Goal: Task Accomplishment & Management: Use online tool/utility

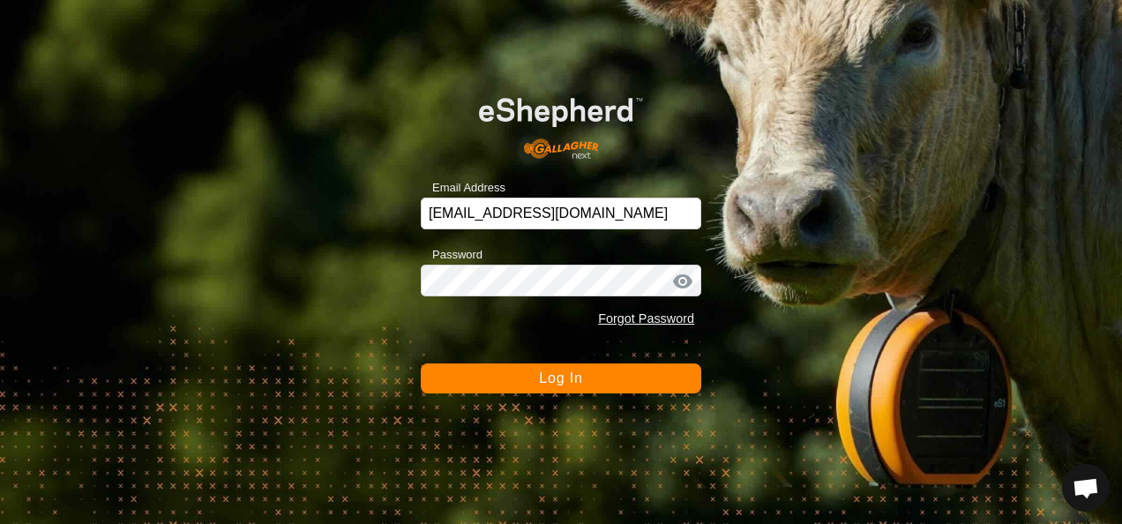
click at [593, 378] on button "Log In" at bounding box center [561, 378] width 280 height 30
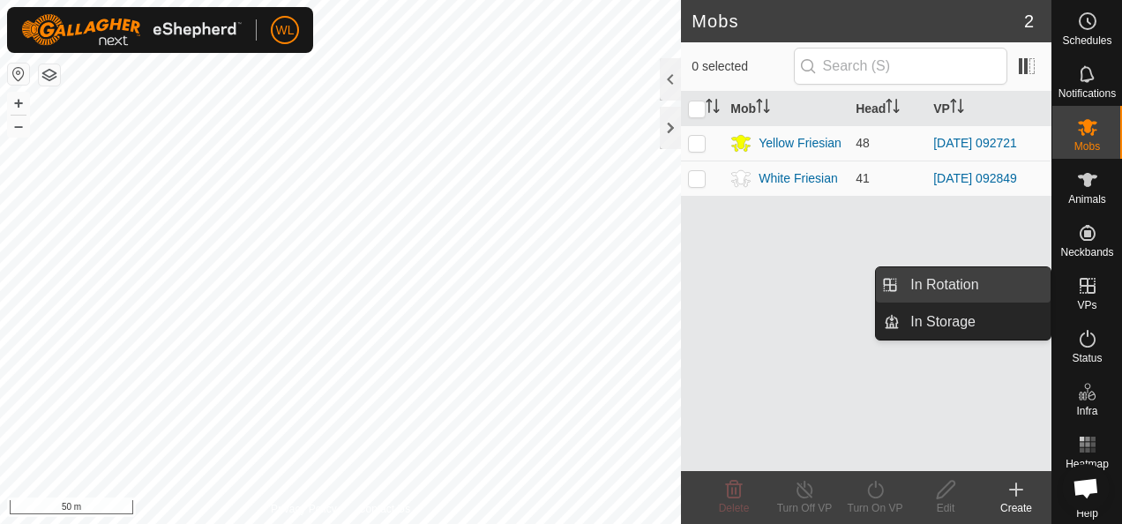
click at [997, 277] on link "In Rotation" at bounding box center [975, 284] width 151 height 35
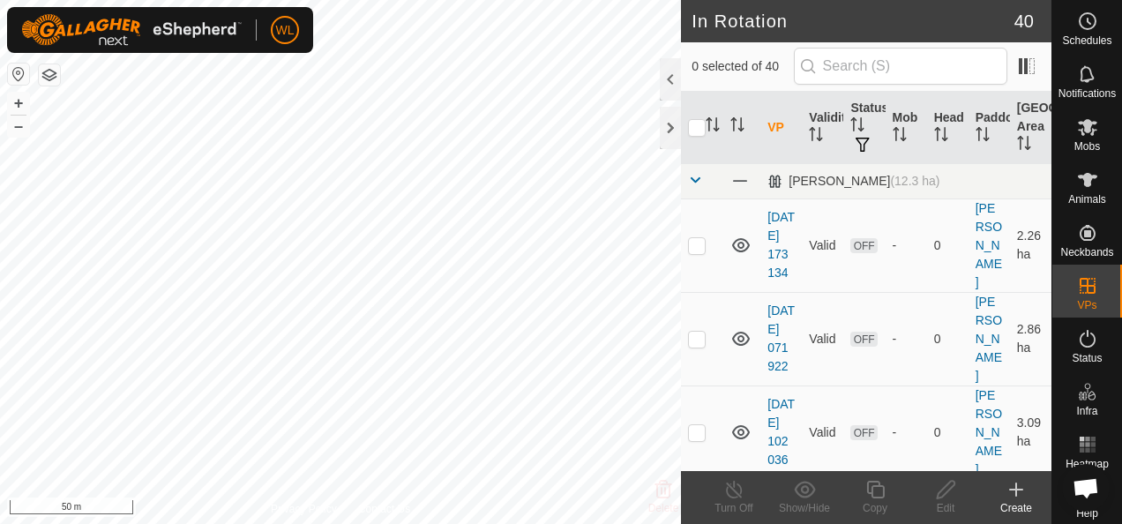
click at [1011, 499] on icon at bounding box center [1016, 489] width 21 height 21
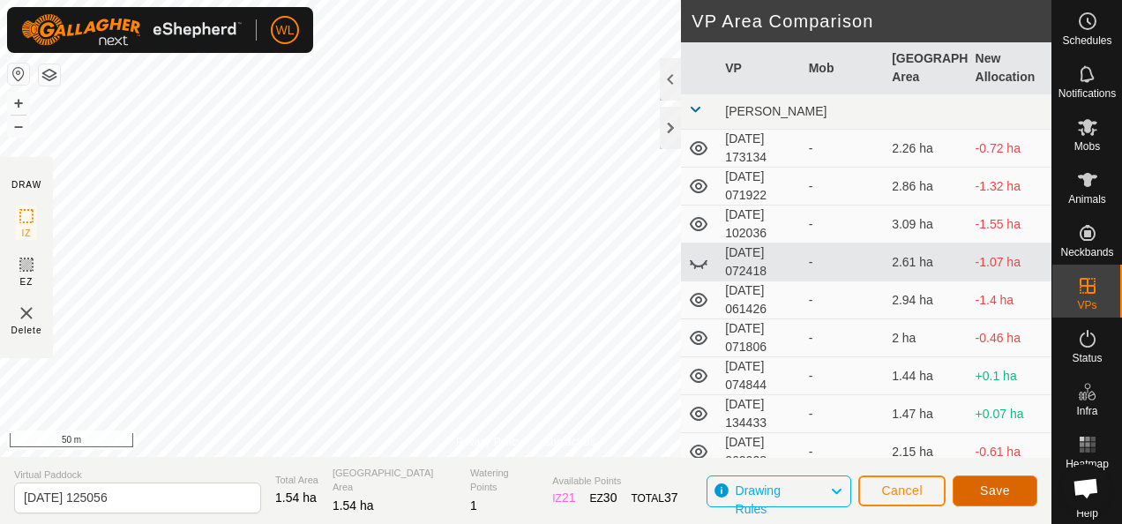
click at [965, 485] on button "Save" at bounding box center [995, 490] width 85 height 31
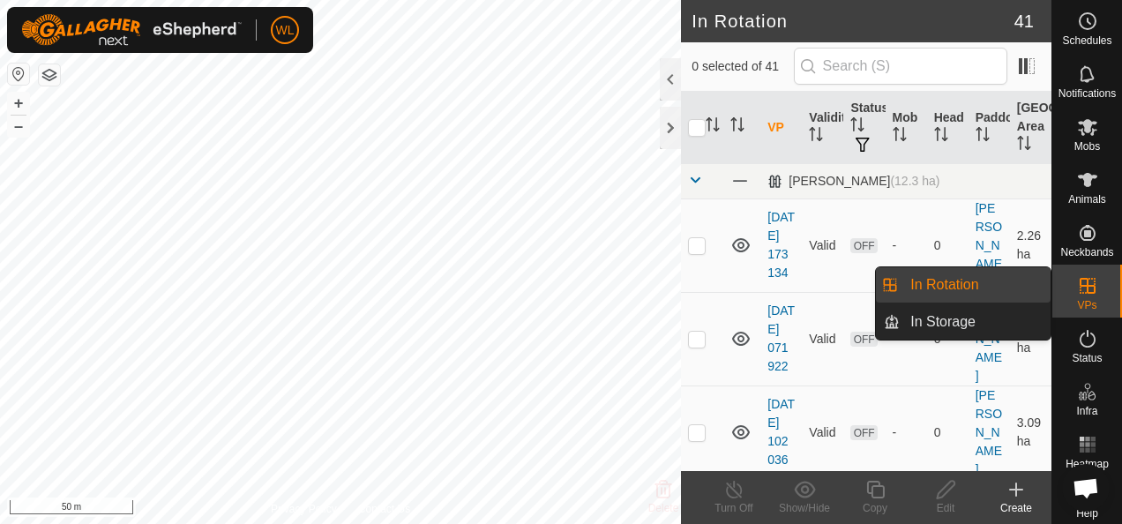
scroll to position [19, 0]
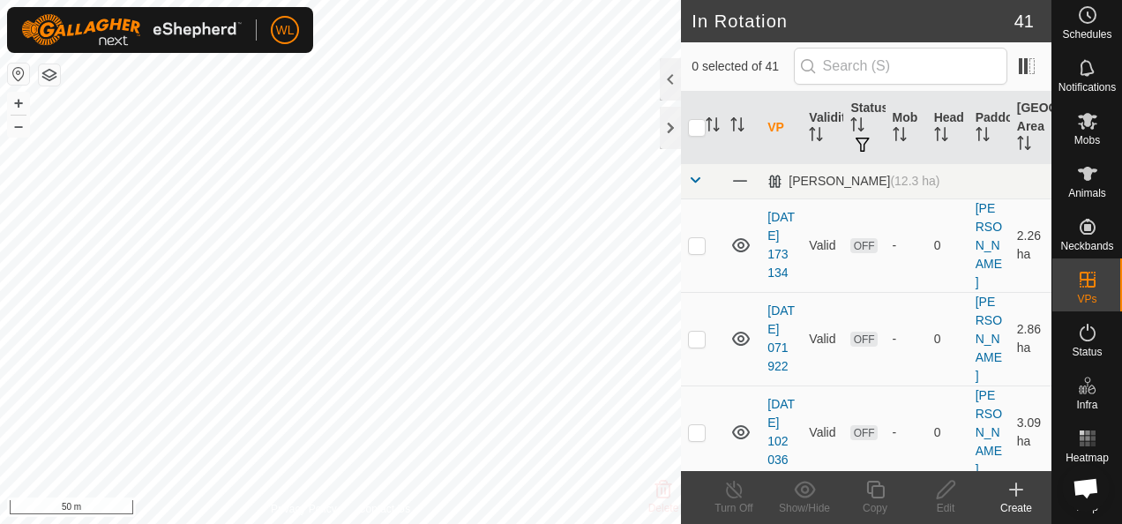
click at [1018, 492] on icon at bounding box center [1016, 489] width 21 height 21
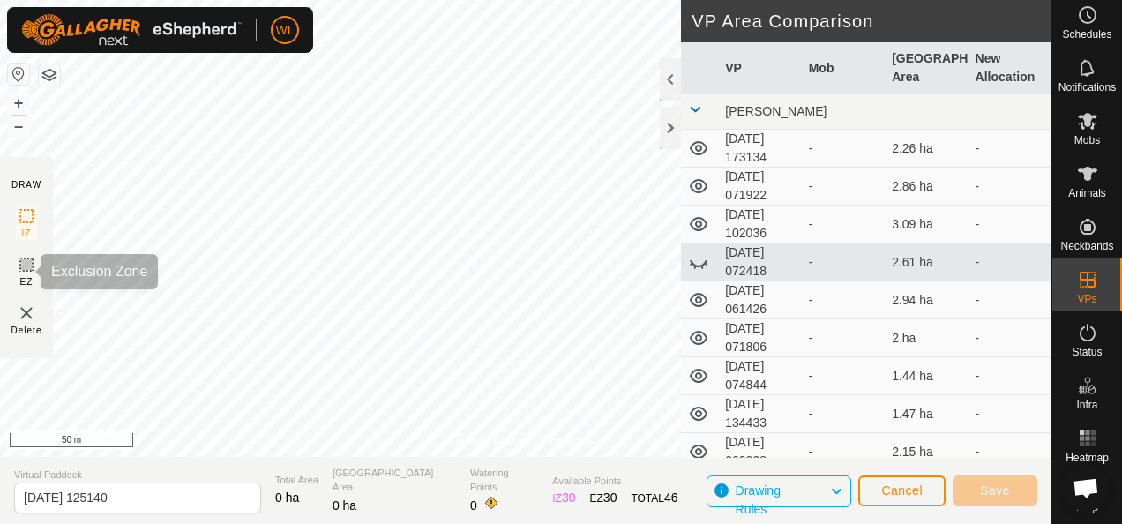
click at [19, 264] on icon at bounding box center [26, 264] width 21 height 21
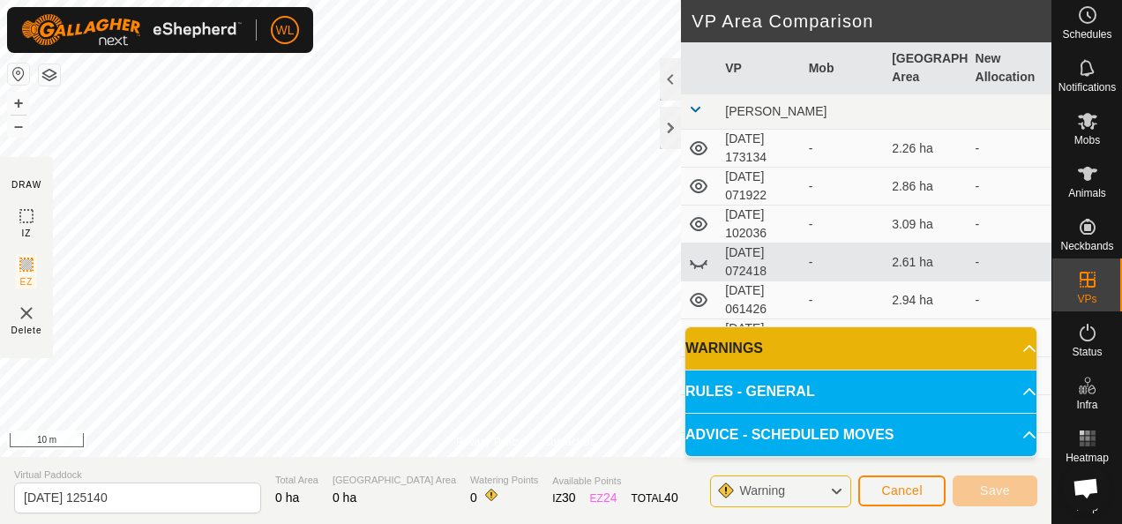
click at [886, 392] on p-accordion-header "RULES - GENERAL" at bounding box center [860, 391] width 351 height 42
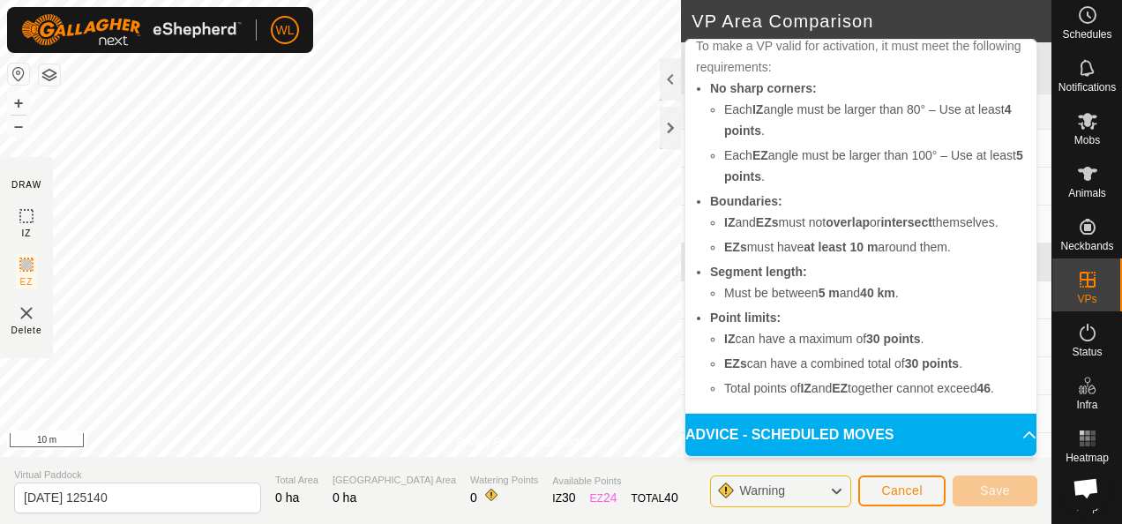
scroll to position [120, 0]
click at [829, 480] on div "Warning" at bounding box center [780, 491] width 141 height 32
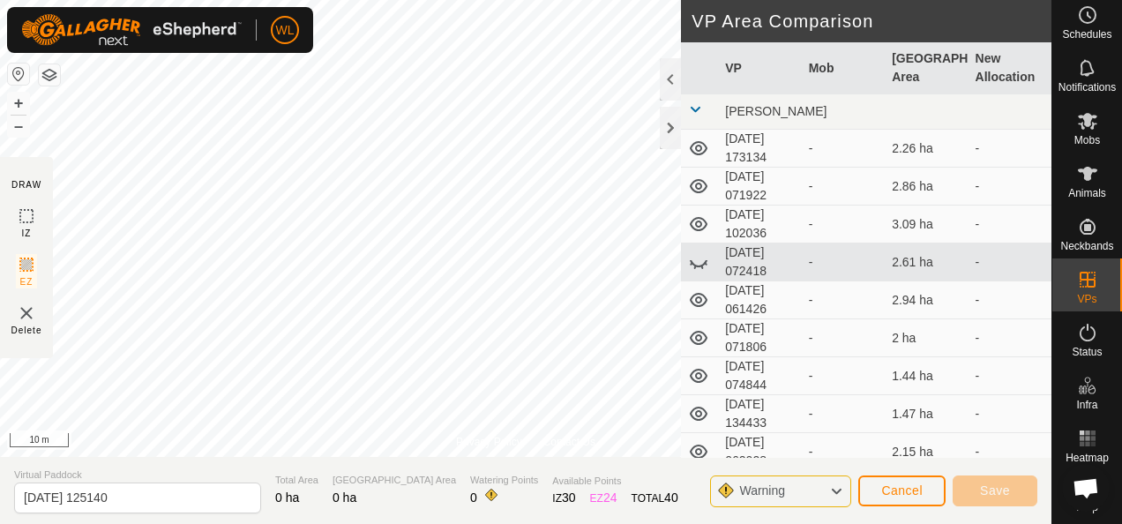
click at [829, 486] on div "Warning" at bounding box center [780, 491] width 141 height 32
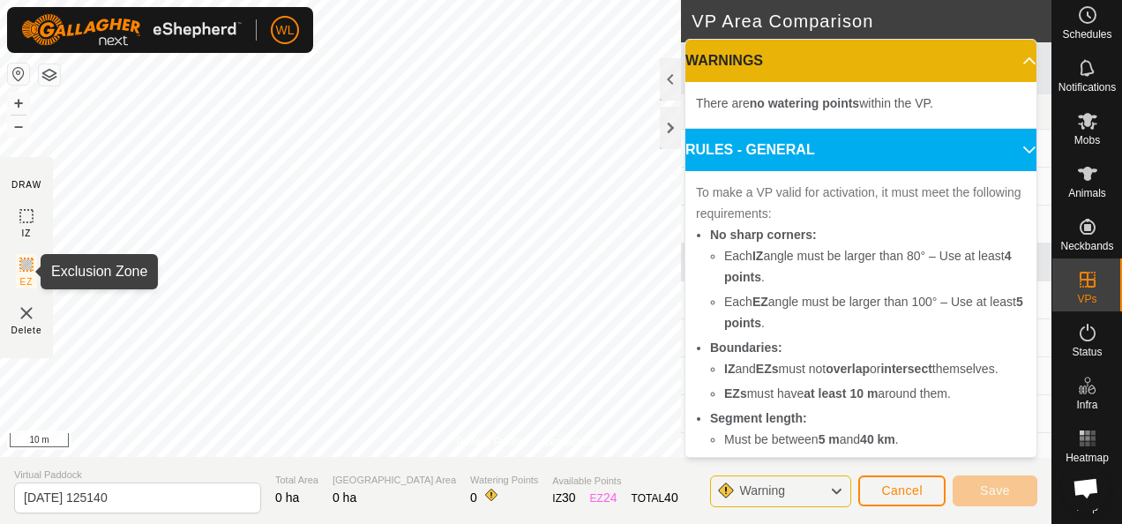
click at [21, 259] on rect at bounding box center [26, 265] width 14 height 14
click at [930, 494] on button "Cancel" at bounding box center [901, 490] width 87 height 31
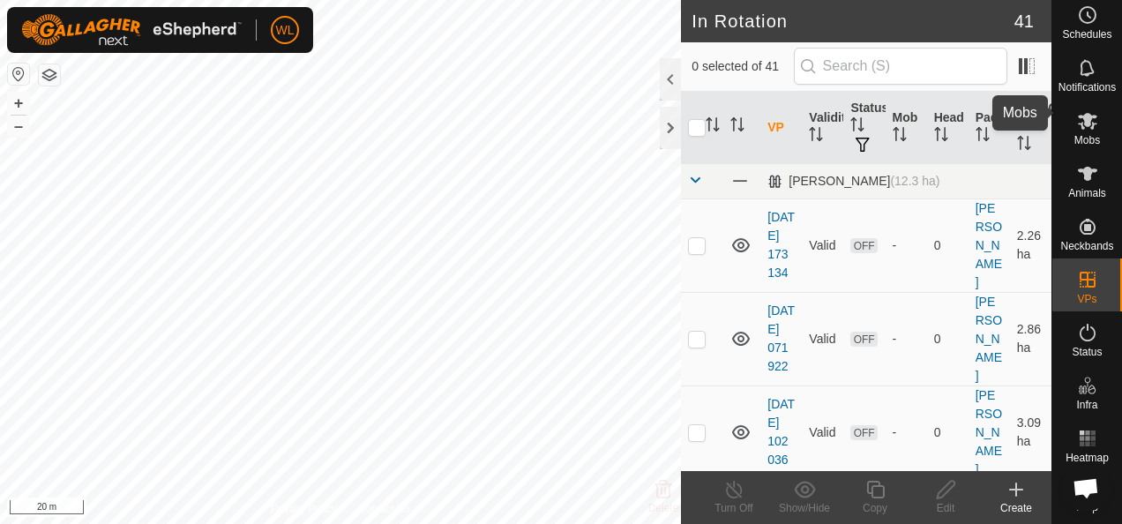
click at [1082, 114] on icon at bounding box center [1087, 120] width 21 height 21
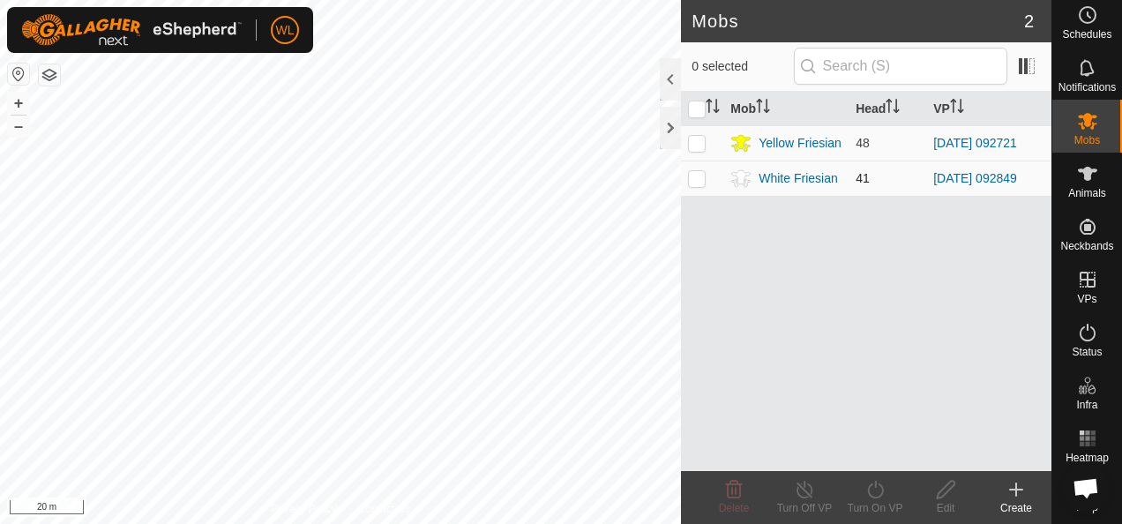
click at [704, 181] on p-checkbox at bounding box center [697, 178] width 18 height 14
checkbox input "true"
click at [877, 487] on icon at bounding box center [875, 489] width 22 height 21
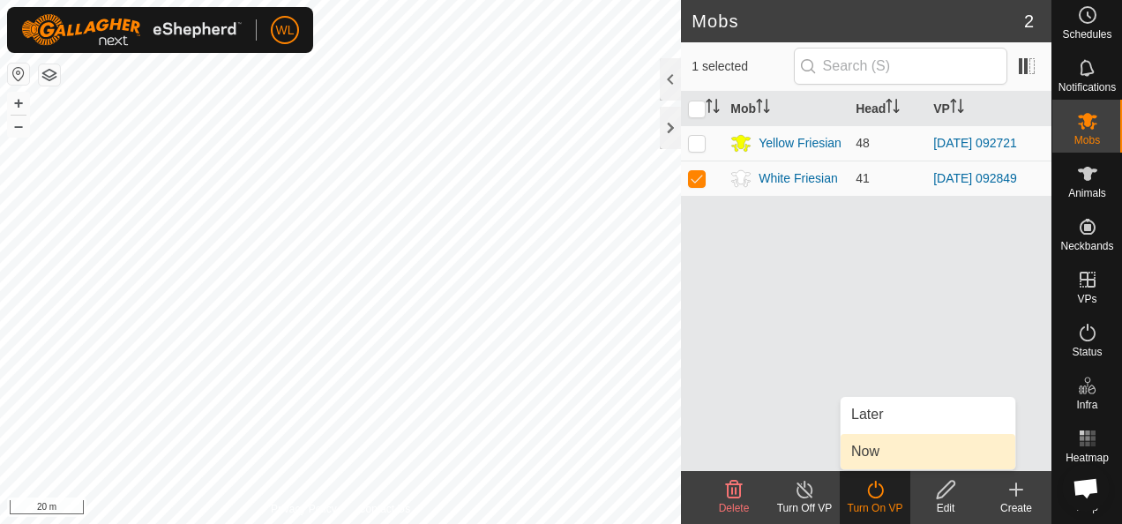
click at [865, 453] on link "Now" at bounding box center [928, 451] width 175 height 35
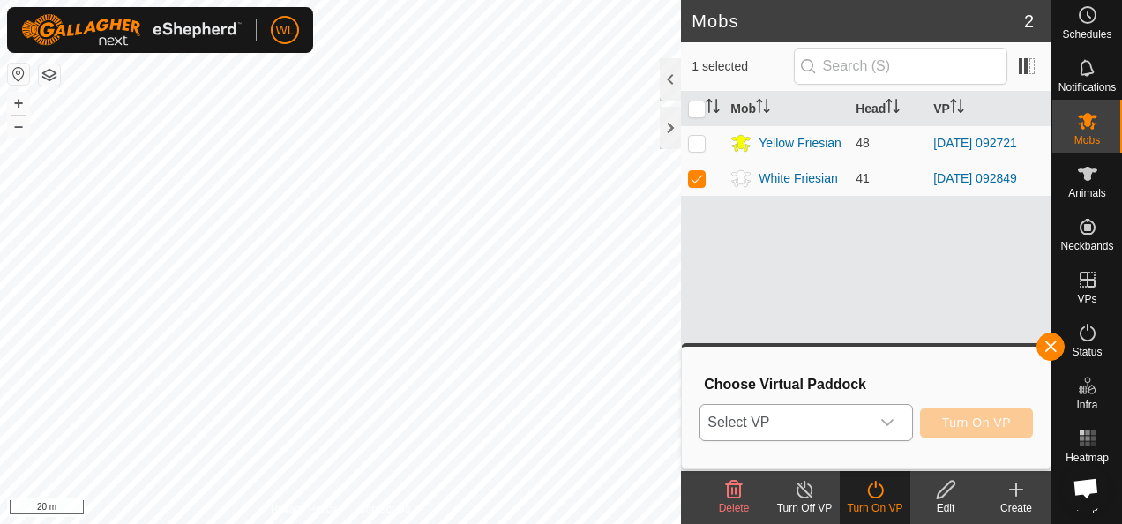
click at [843, 416] on span "Select VP" at bounding box center [784, 422] width 168 height 35
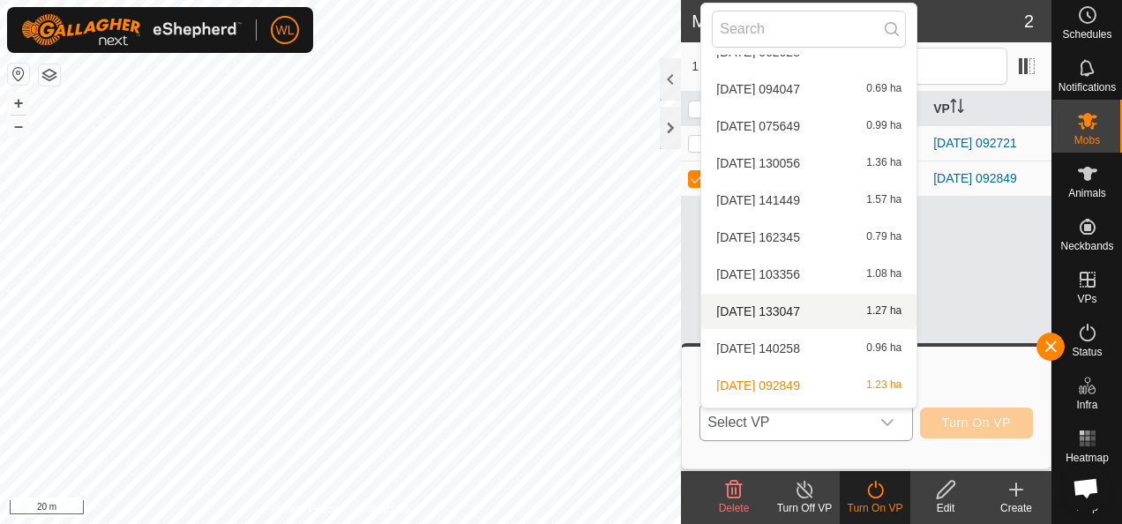
scroll to position [471, 0]
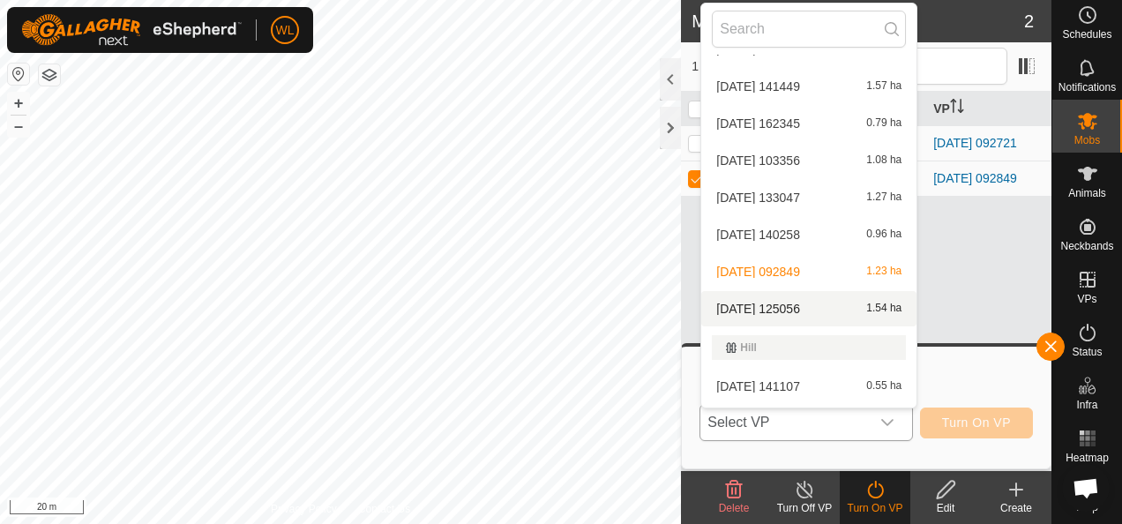
click at [804, 310] on li "2025-09-08 125056 1.54 ha" at bounding box center [808, 308] width 215 height 35
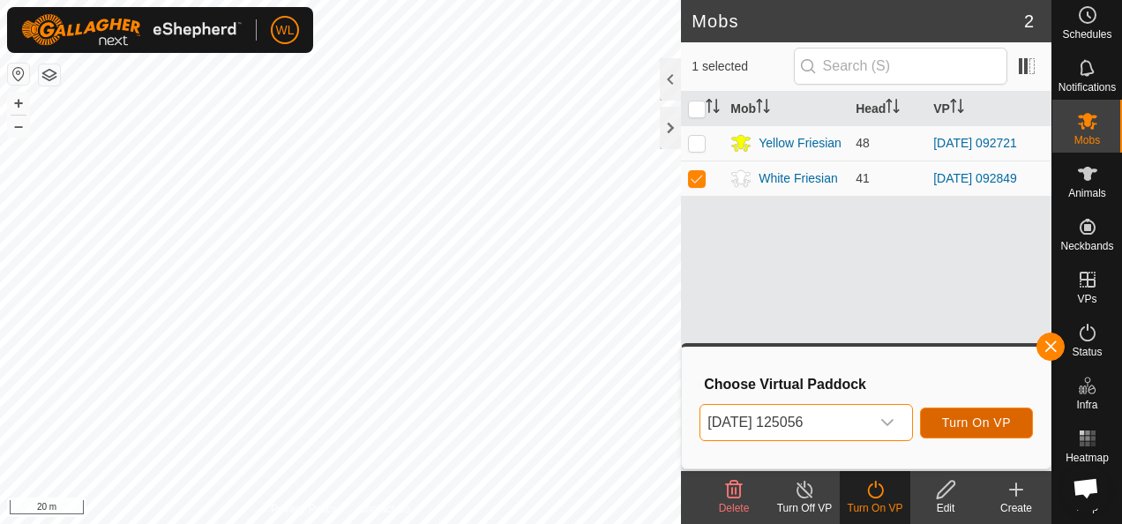
click at [955, 432] on button "Turn On VP" at bounding box center [976, 423] width 113 height 31
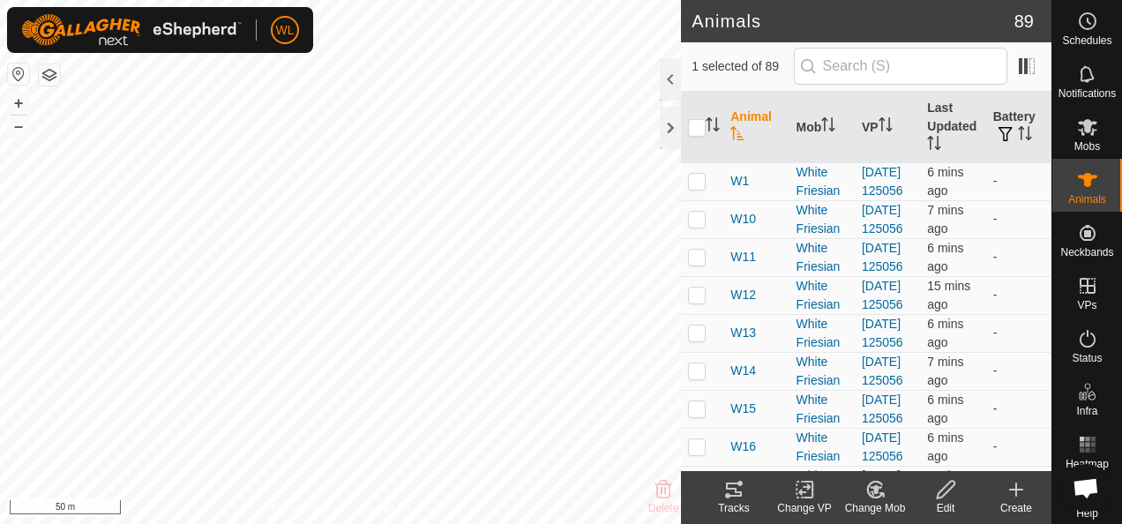
click at [739, 497] on icon at bounding box center [733, 489] width 21 height 21
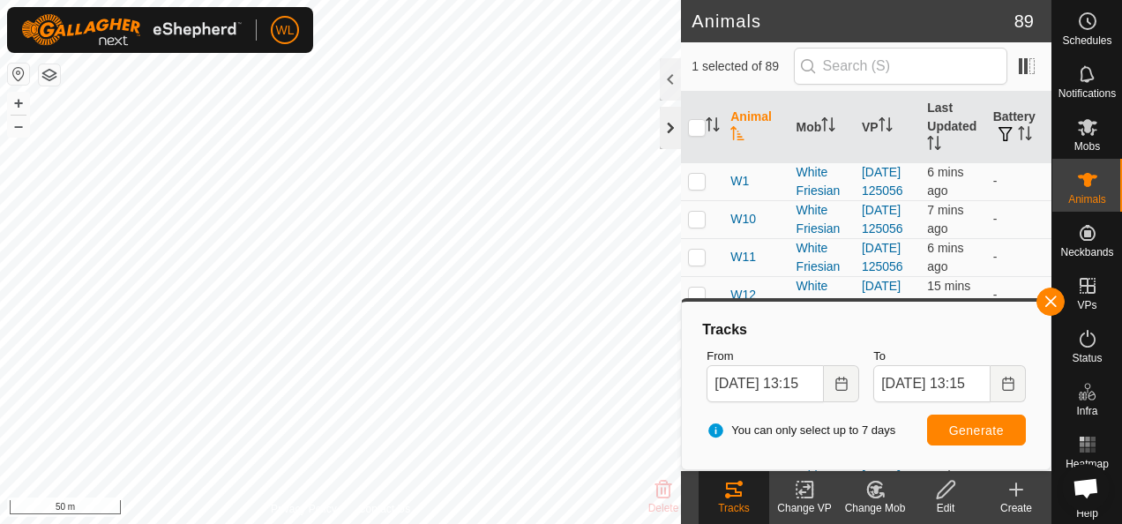
click at [669, 123] on div at bounding box center [670, 128] width 21 height 42
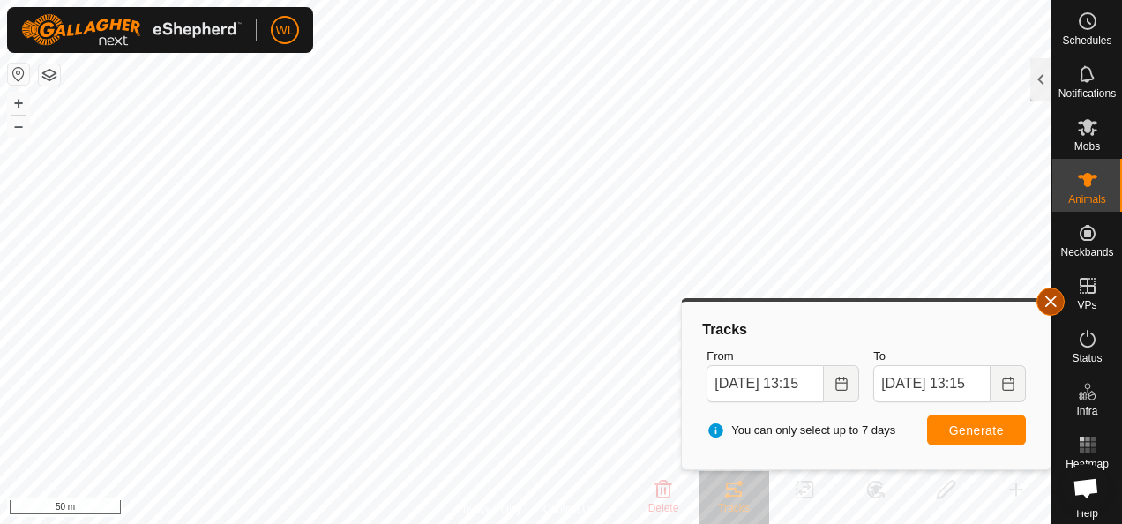
click at [1046, 303] on button "button" at bounding box center [1050, 302] width 28 height 28
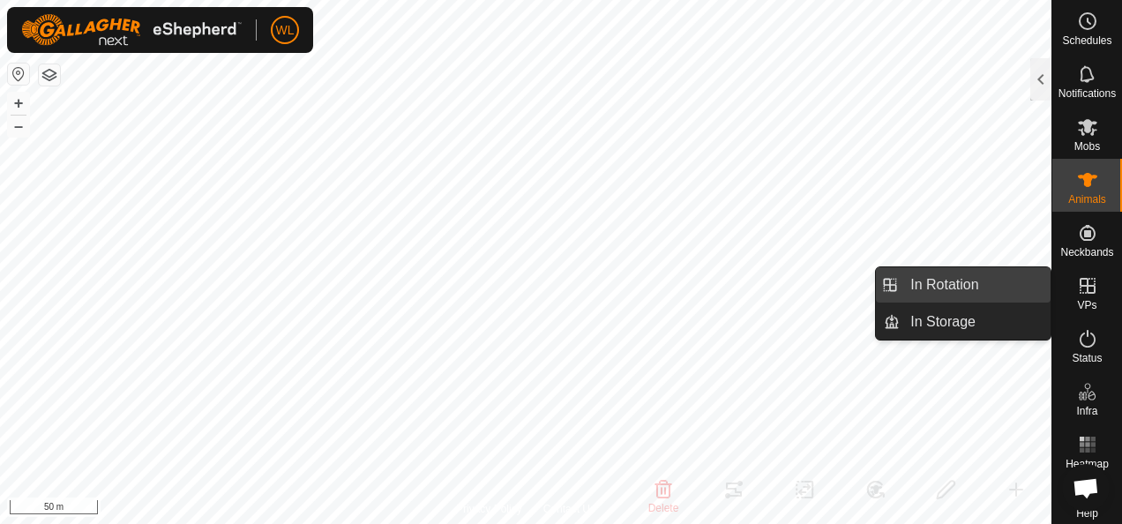
click at [1004, 295] on link "In Rotation" at bounding box center [975, 284] width 151 height 35
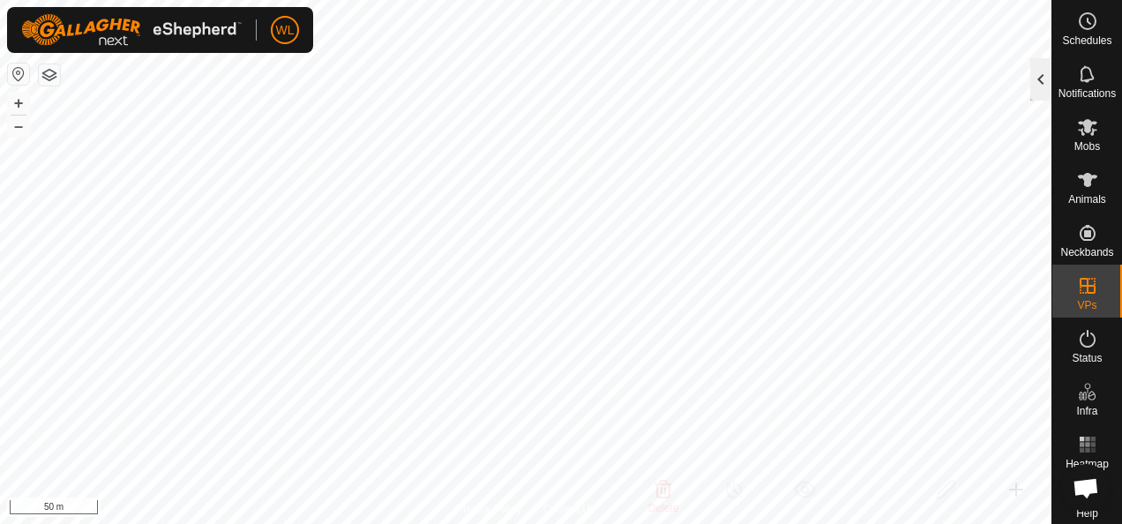
click at [1039, 76] on div at bounding box center [1040, 79] width 21 height 42
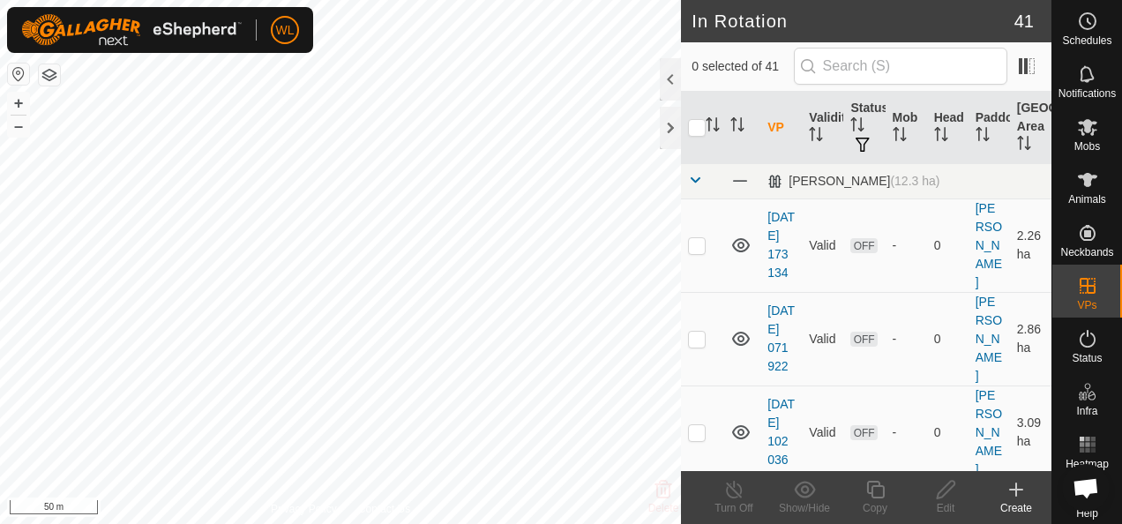
click at [1021, 492] on icon at bounding box center [1016, 489] width 21 height 21
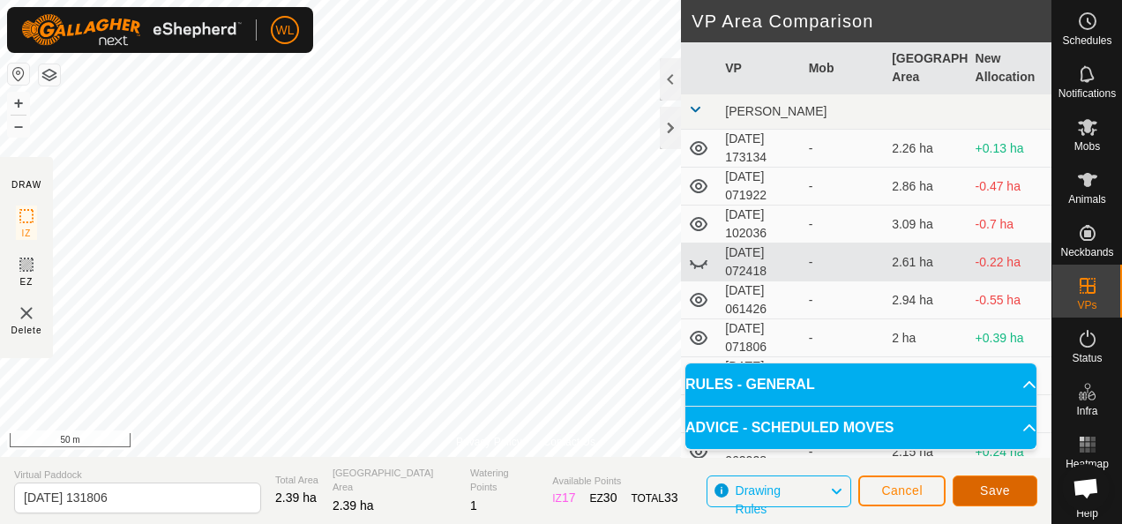
click at [968, 482] on button "Save" at bounding box center [995, 490] width 85 height 31
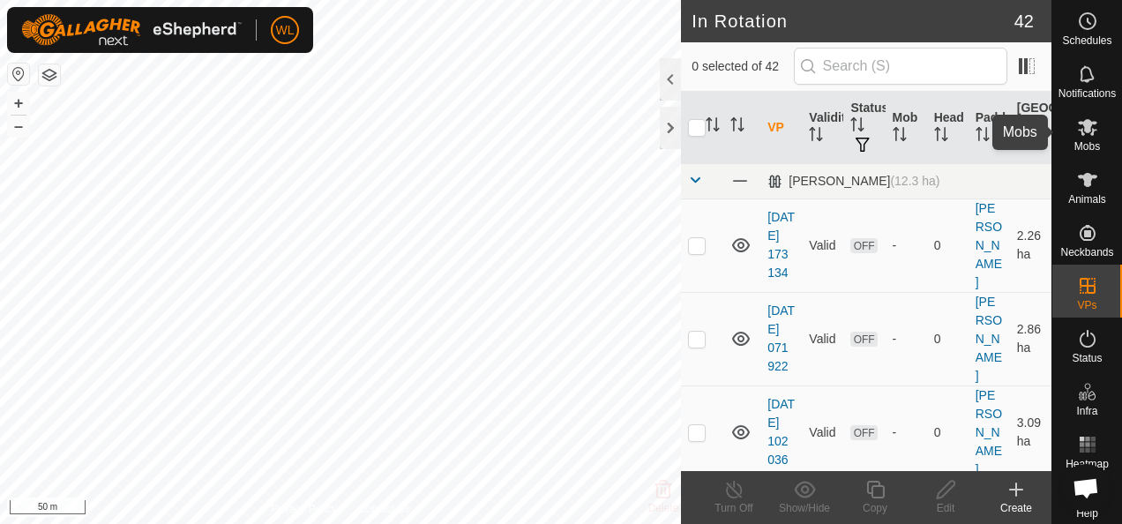
drag, startPoint x: 1067, startPoint y: 133, endPoint x: 1057, endPoint y: 135, distance: 10.7
click at [1072, 133] on es-mob-svg-icon at bounding box center [1088, 127] width 32 height 28
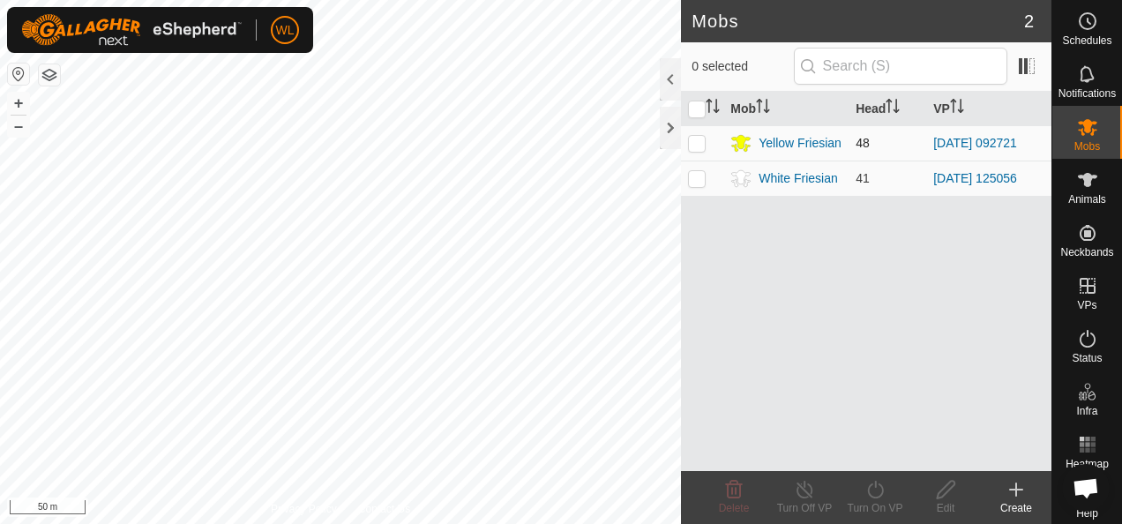
click at [695, 138] on p-checkbox at bounding box center [697, 143] width 18 height 14
checkbox input "true"
click at [868, 490] on icon at bounding box center [875, 490] width 16 height 18
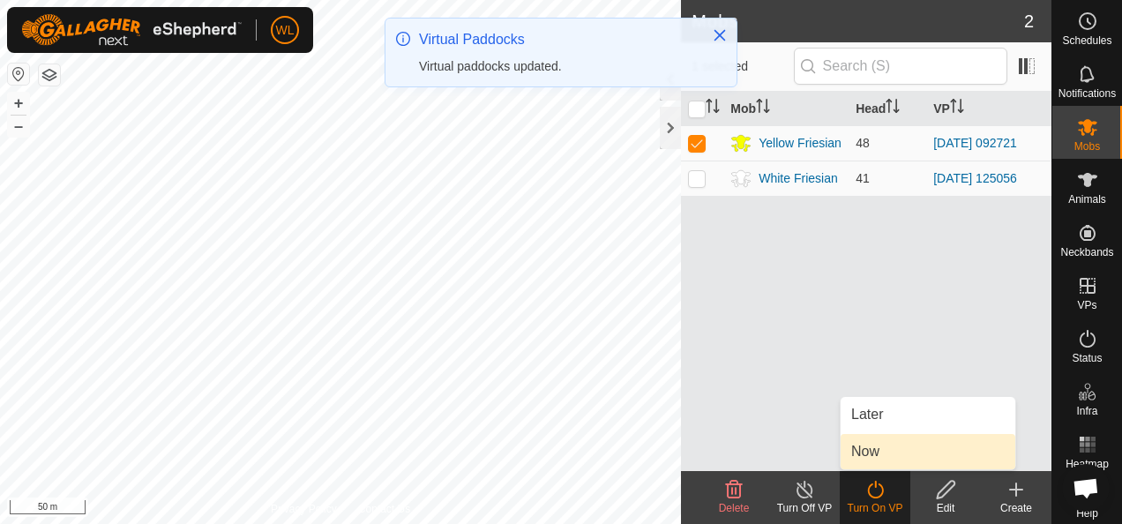
click at [938, 448] on link "Now" at bounding box center [928, 451] width 175 height 35
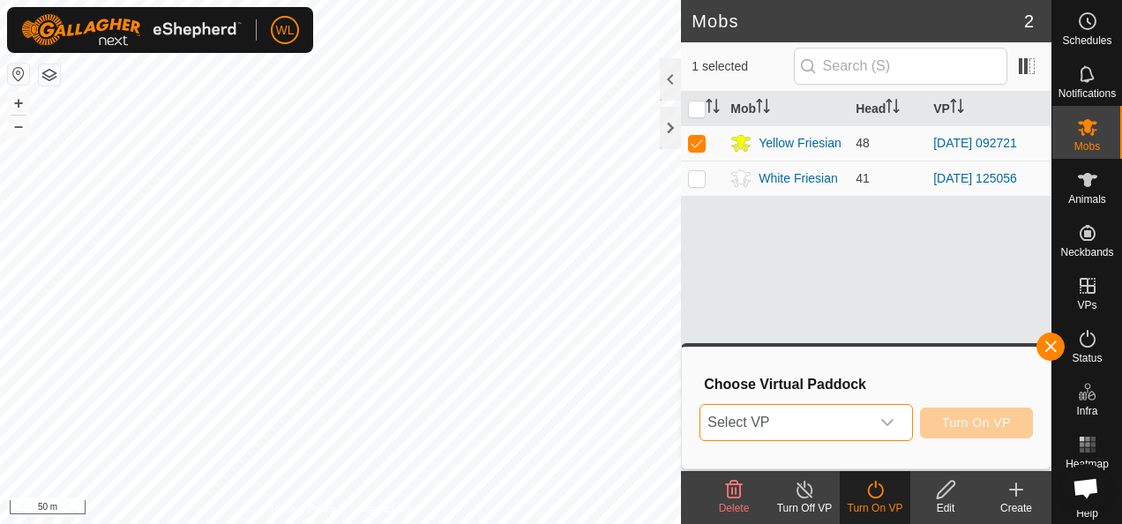
click at [838, 429] on span "Select VP" at bounding box center [784, 422] width 168 height 35
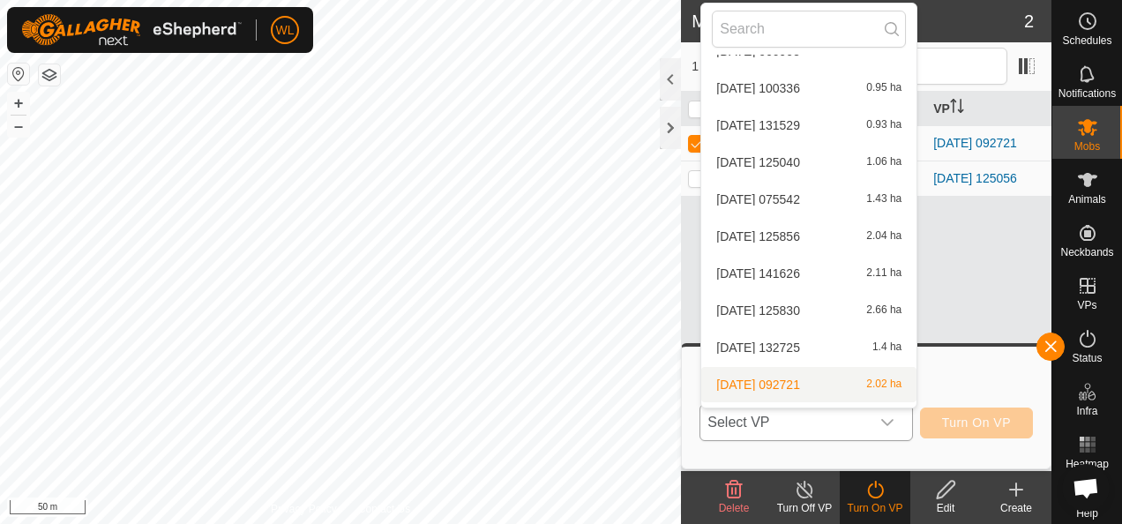
scroll to position [1323, 0]
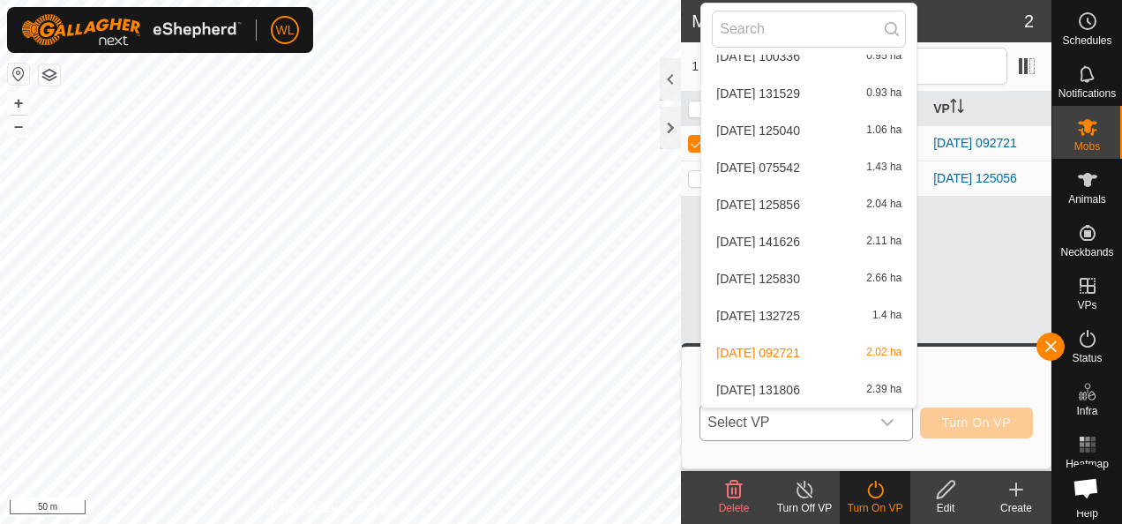
click at [804, 379] on li "2025-09-08 131806 2.39 ha" at bounding box center [808, 389] width 215 height 35
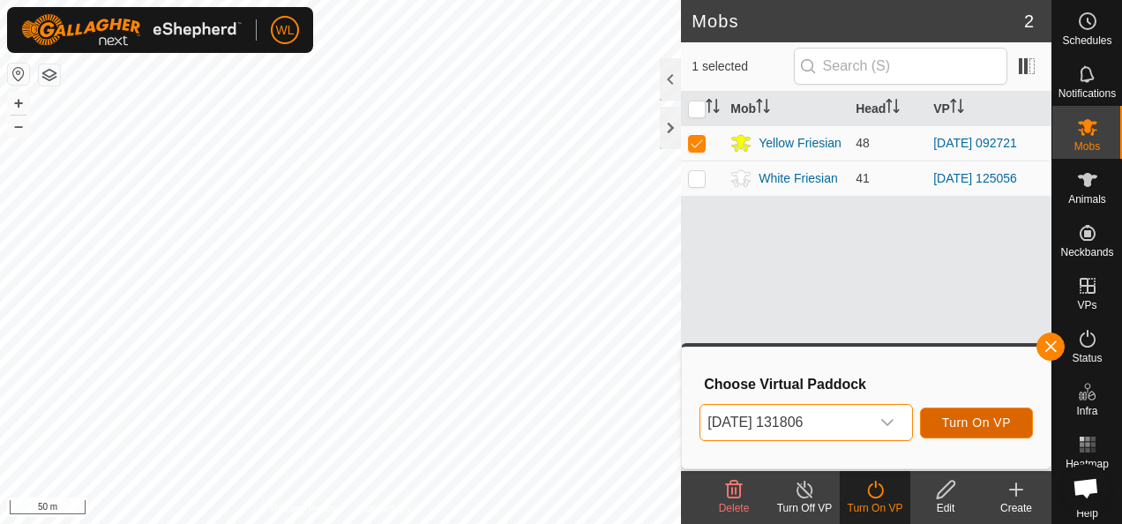
click at [979, 429] on span "Turn On VP" at bounding box center [976, 422] width 69 height 14
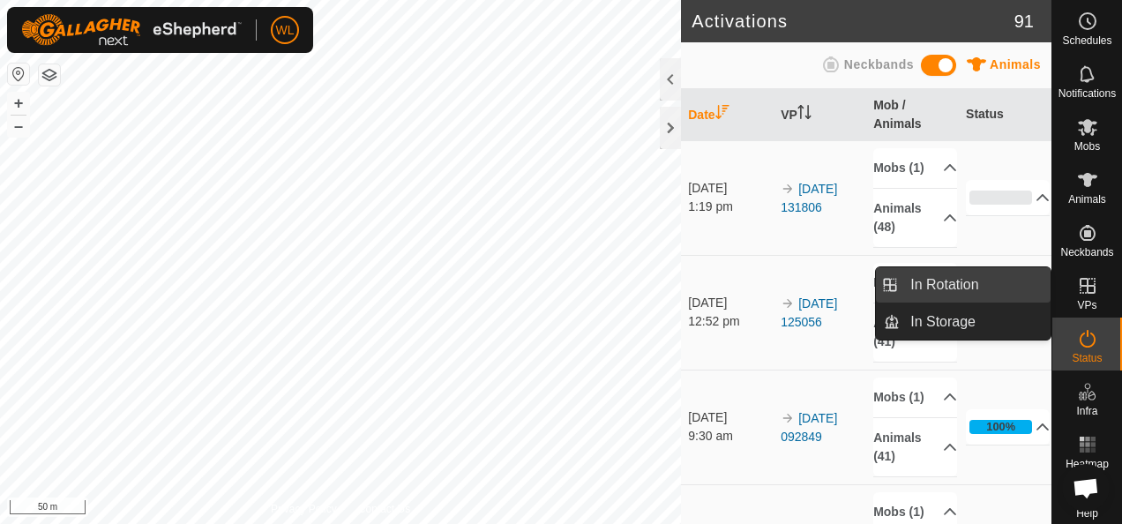
click at [1021, 286] on link "In Rotation" at bounding box center [975, 284] width 151 height 35
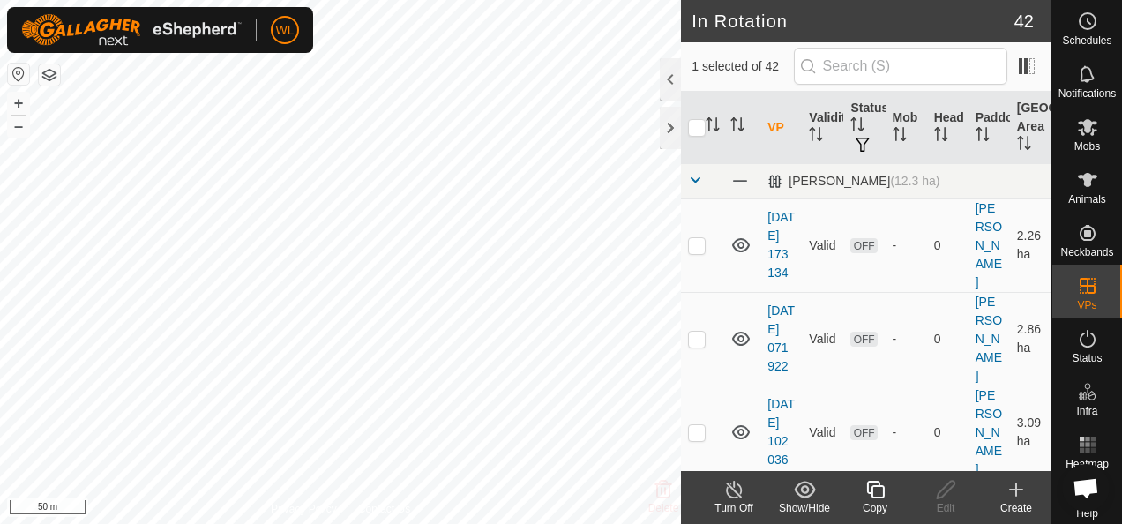
click at [1020, 488] on icon at bounding box center [1016, 489] width 21 height 21
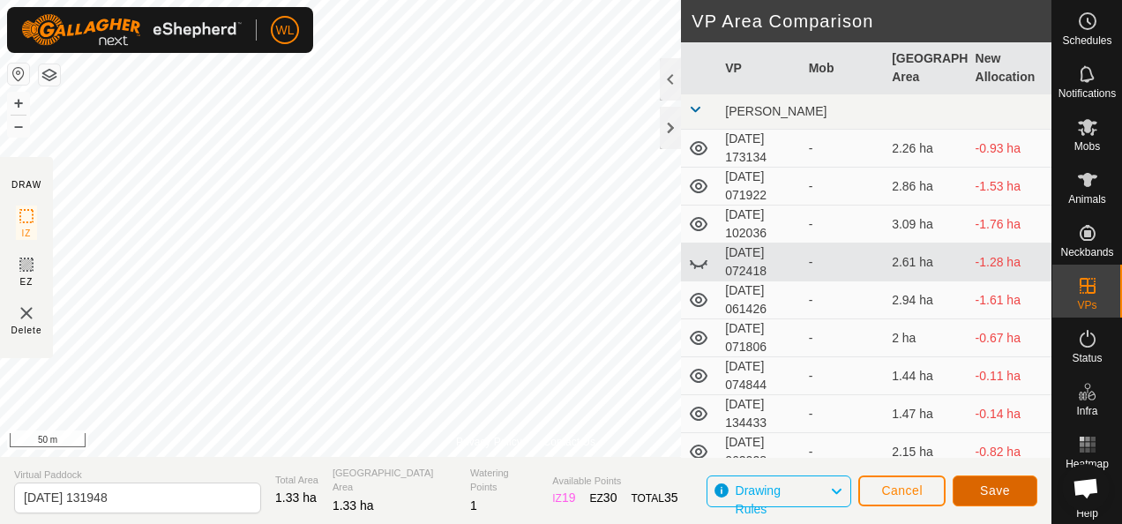
click at [1021, 487] on button "Save" at bounding box center [995, 490] width 85 height 31
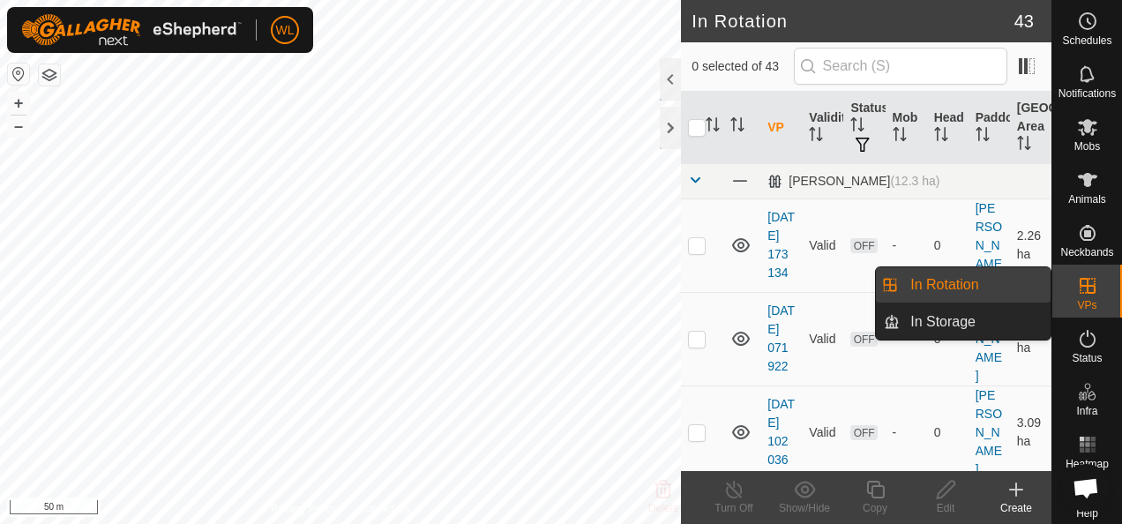
click at [1027, 285] on link "In Rotation" at bounding box center [975, 284] width 151 height 35
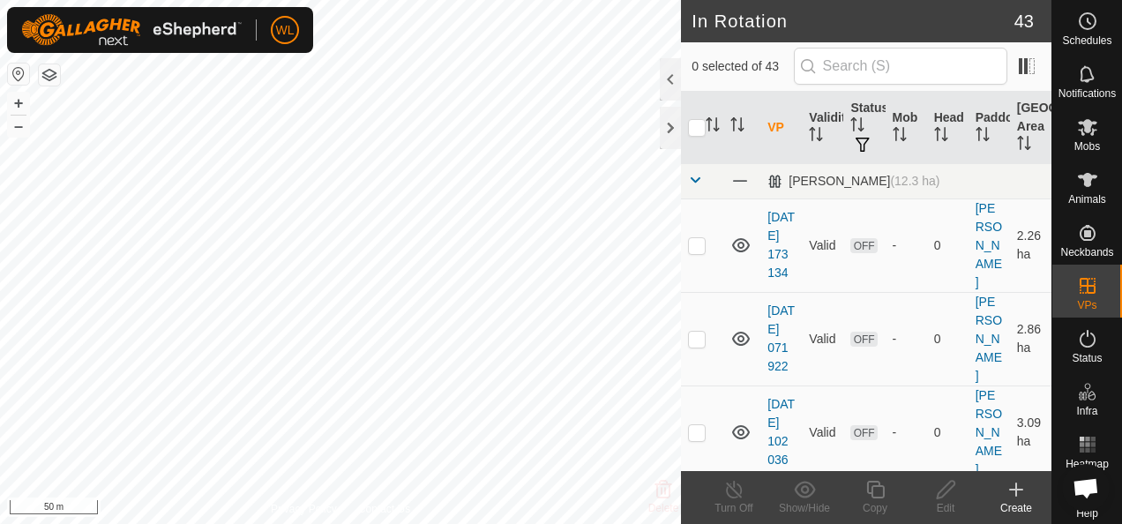
click at [1018, 497] on icon at bounding box center [1016, 489] width 21 height 21
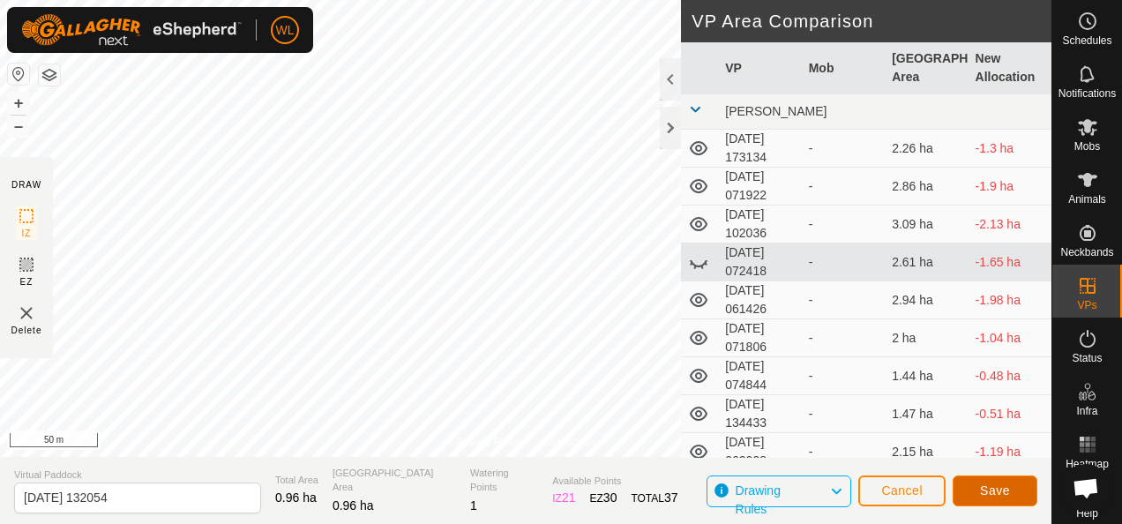
click at [995, 483] on span "Save" at bounding box center [995, 490] width 30 height 14
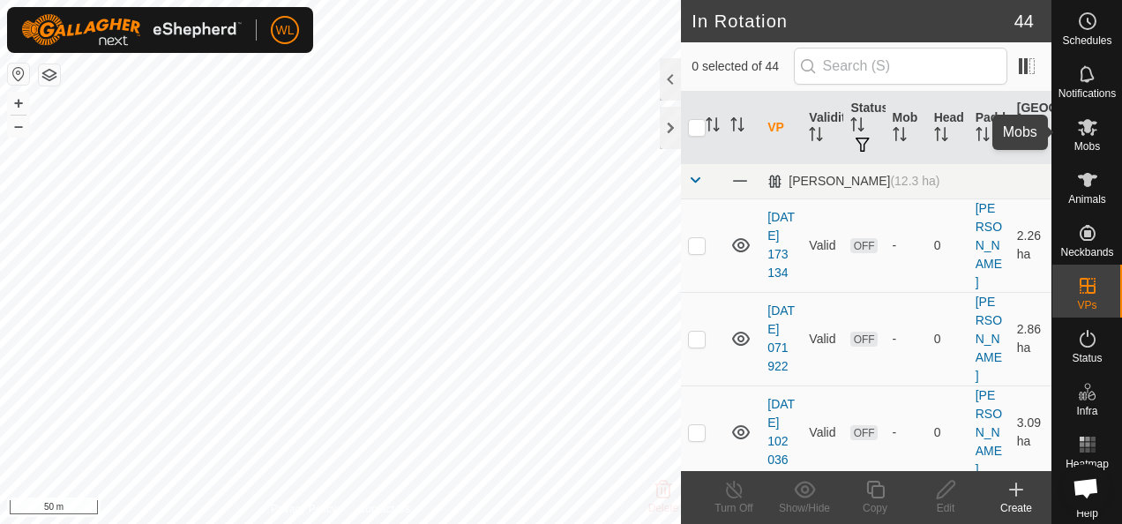
click at [1080, 138] on es-mob-svg-icon at bounding box center [1088, 127] width 32 height 28
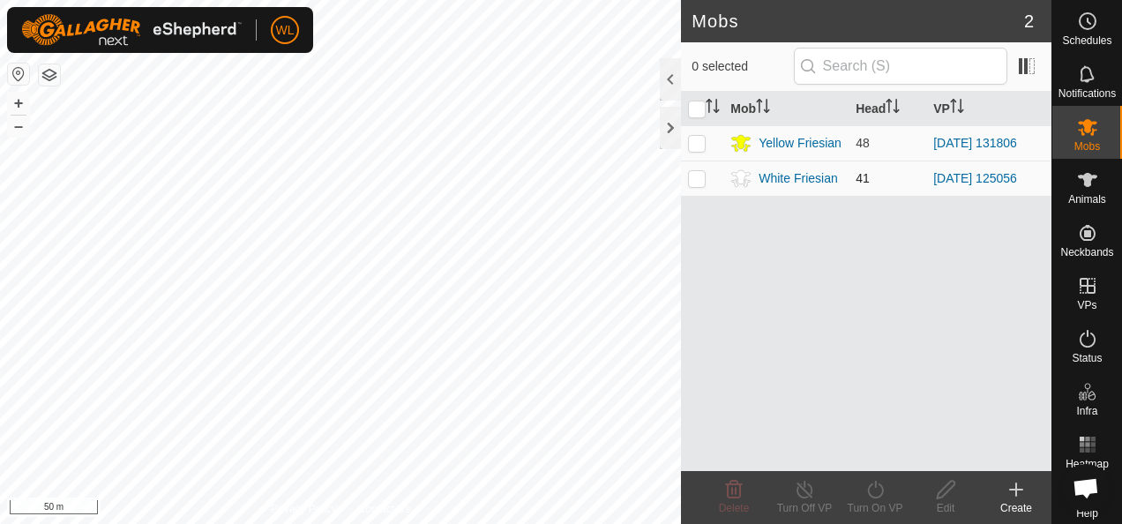
click at [699, 176] on p-checkbox at bounding box center [697, 178] width 18 height 14
checkbox input "true"
click at [882, 496] on icon at bounding box center [875, 489] width 22 height 21
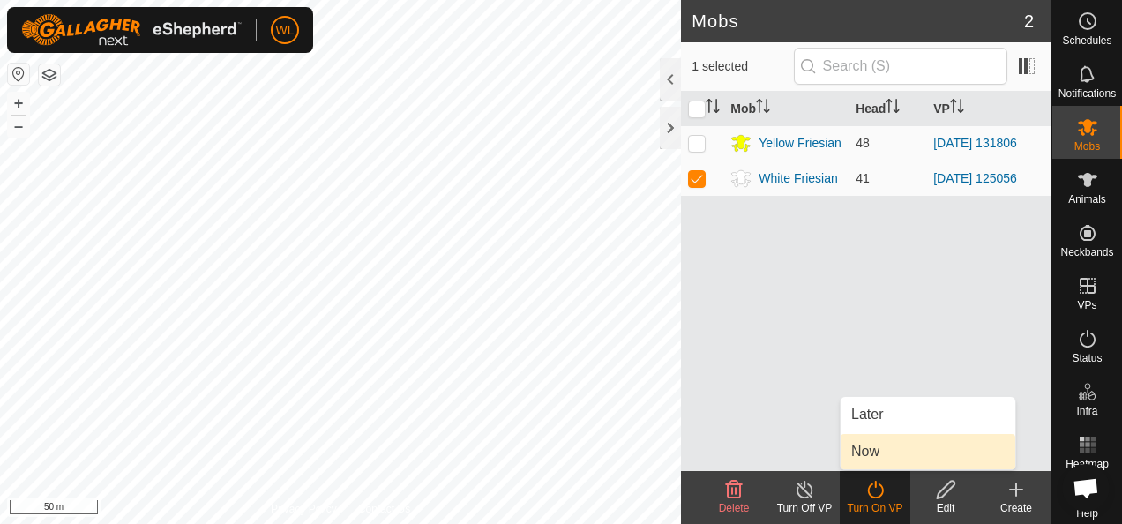
click at [875, 456] on link "Now" at bounding box center [928, 451] width 175 height 35
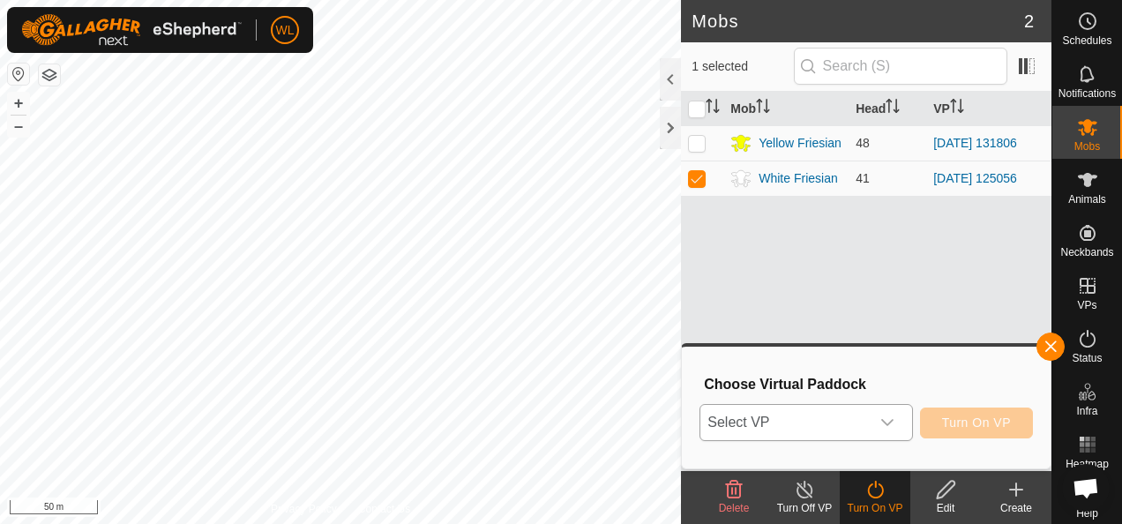
click at [842, 418] on span "Select VP" at bounding box center [784, 422] width 168 height 35
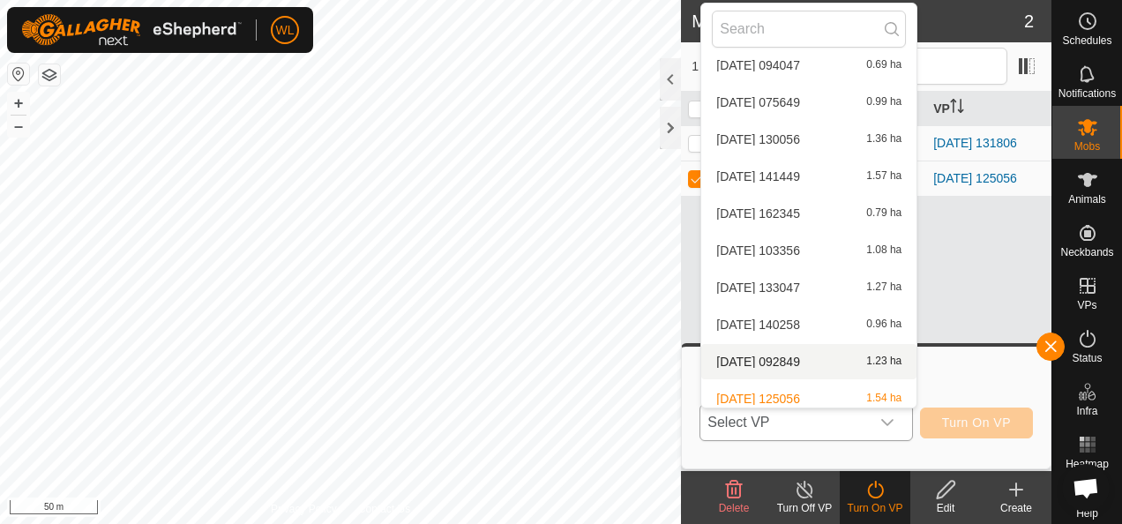
scroll to position [469, 0]
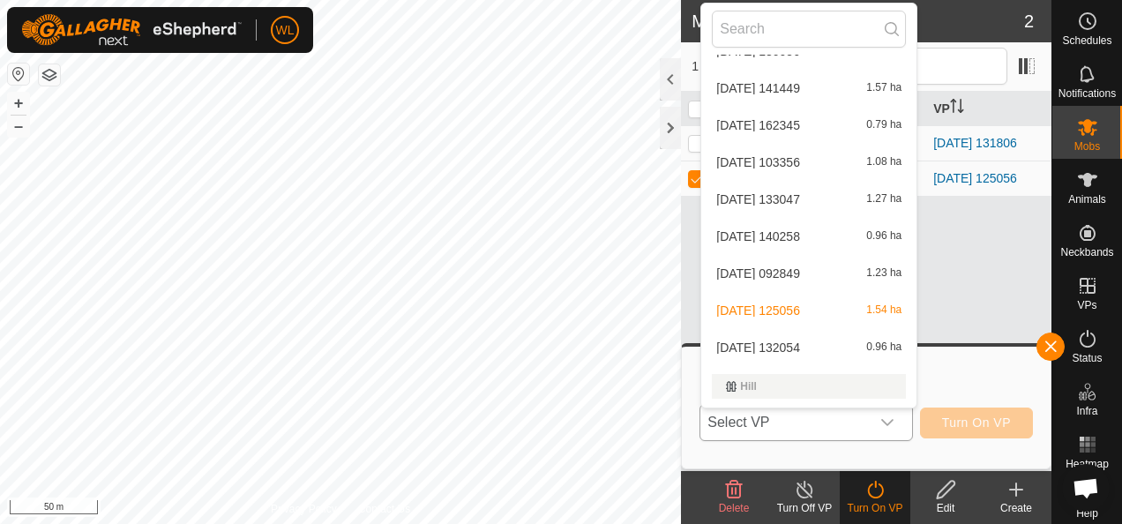
click at [820, 348] on li "2025-09-08 132054 0.96 ha" at bounding box center [808, 347] width 215 height 35
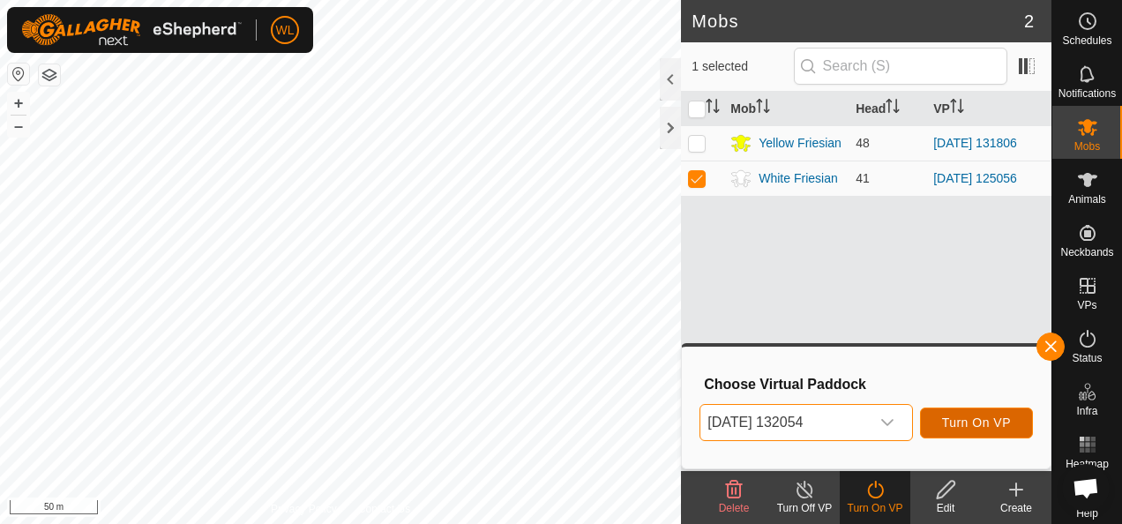
click at [986, 425] on span "Turn On VP" at bounding box center [976, 422] width 69 height 14
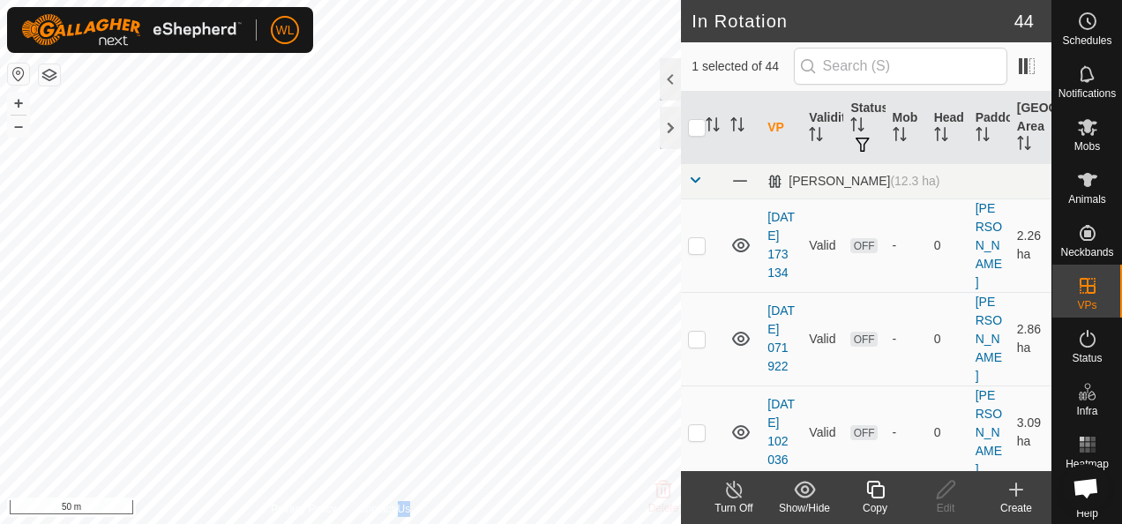
checkbox input "true"
checkbox input "false"
checkbox input "true"
checkbox input "false"
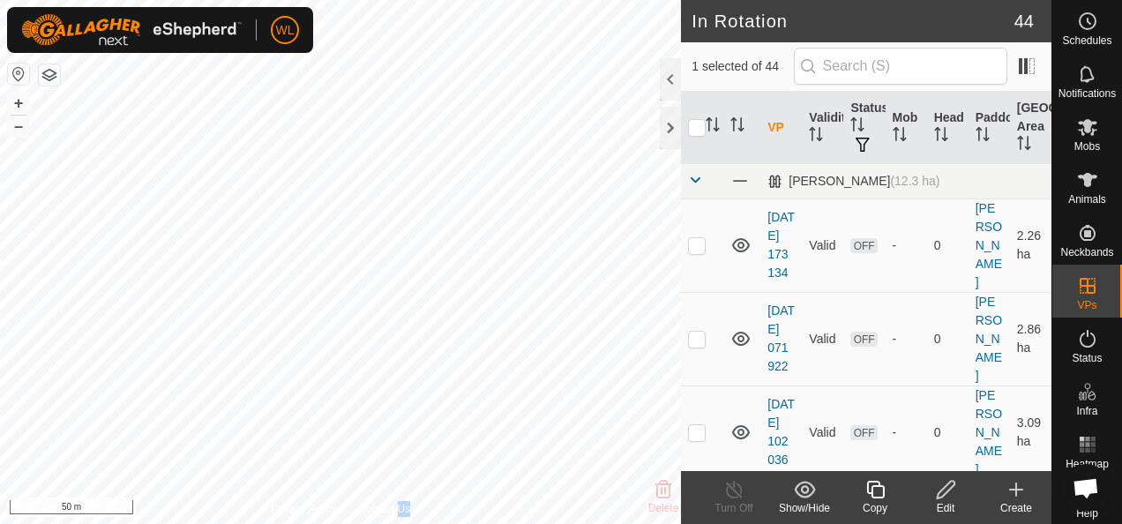
checkbox input "true"
click at [1076, 353] on span "Status" at bounding box center [1087, 358] width 30 height 11
click at [1077, 137] on icon at bounding box center [1087, 126] width 21 height 21
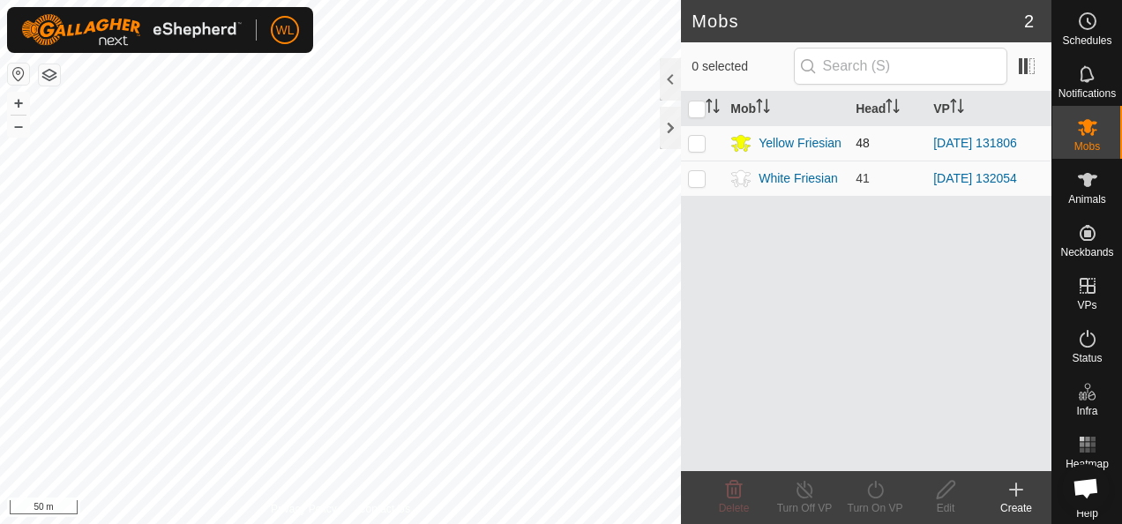
click at [699, 141] on p-checkbox at bounding box center [697, 143] width 18 height 14
checkbox input "true"
click at [871, 485] on icon at bounding box center [875, 490] width 16 height 18
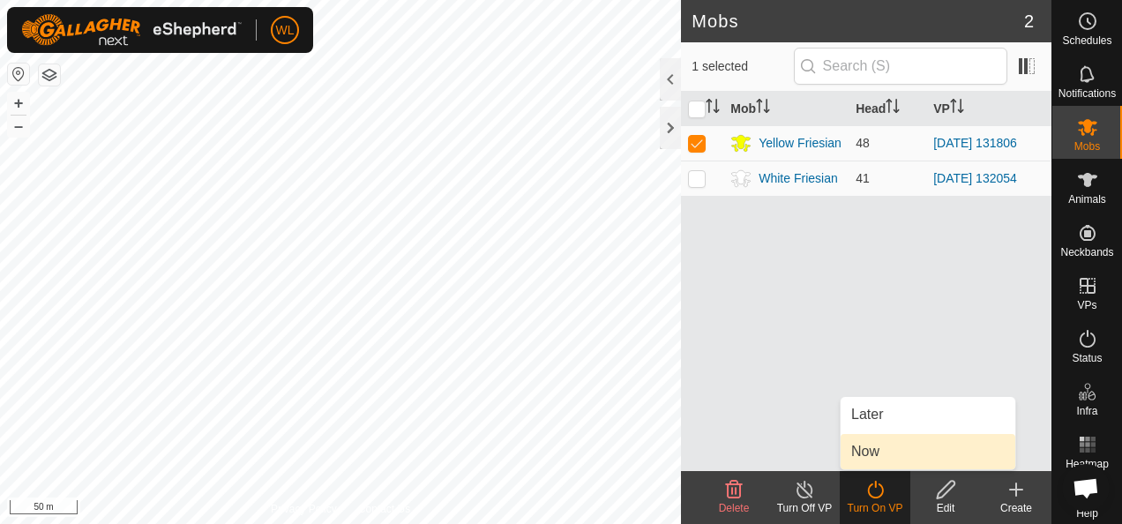
click at [871, 443] on link "Now" at bounding box center [928, 451] width 175 height 35
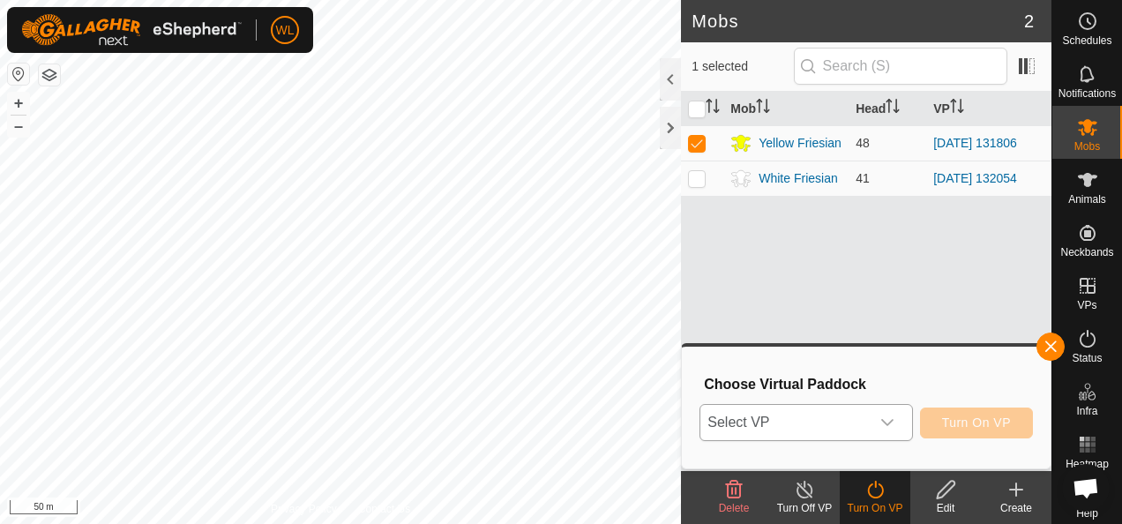
click at [841, 430] on span "Select VP" at bounding box center [784, 422] width 168 height 35
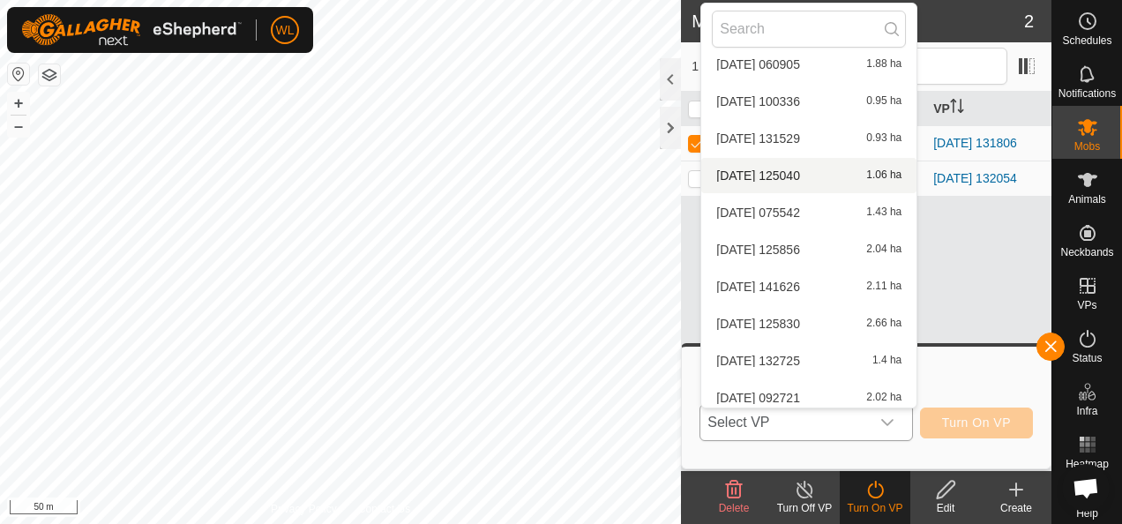
scroll to position [1397, 0]
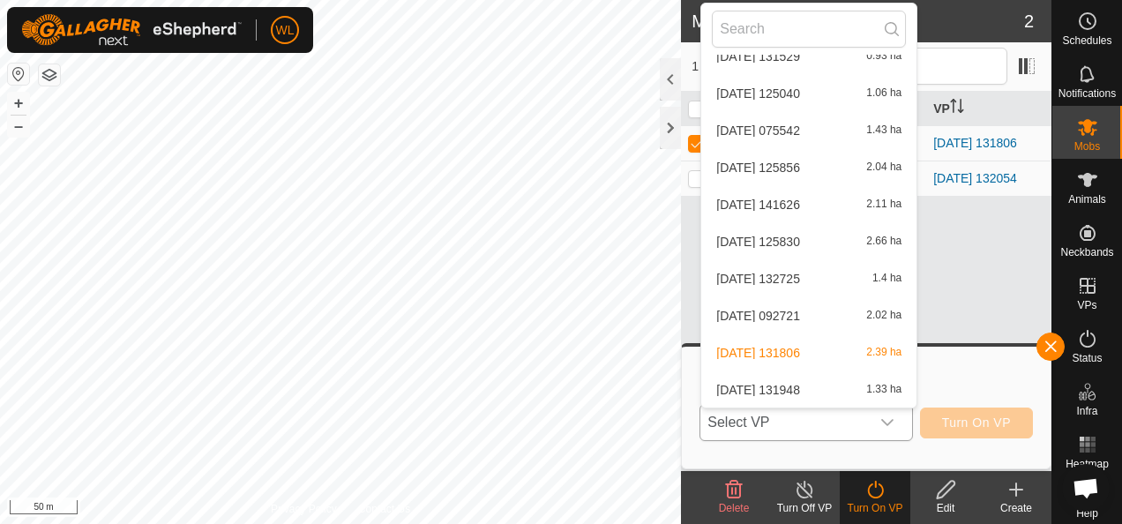
click at [812, 381] on li "2025-09-08 131948 1.33 ha" at bounding box center [808, 389] width 215 height 35
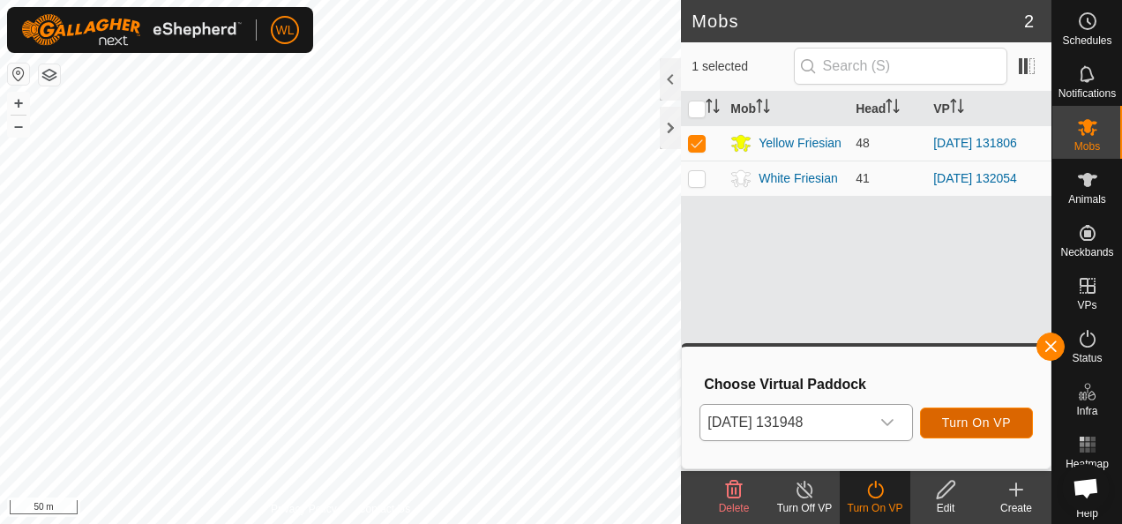
click at [977, 427] on span "Turn On VP" at bounding box center [976, 422] width 69 height 14
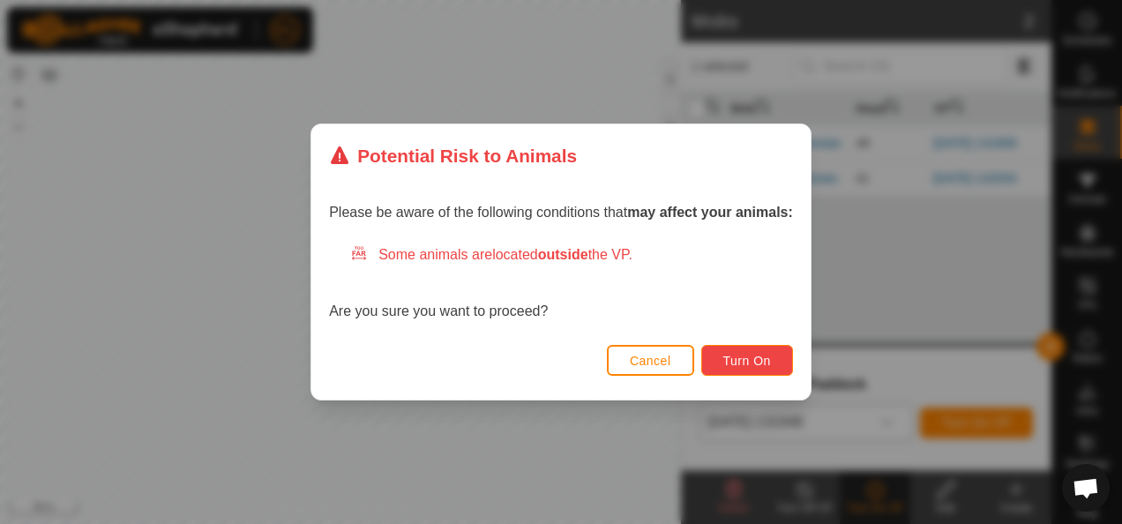
click at [717, 358] on button "Turn On" at bounding box center [747, 360] width 92 height 31
